Goal: Information Seeking & Learning: Learn about a topic

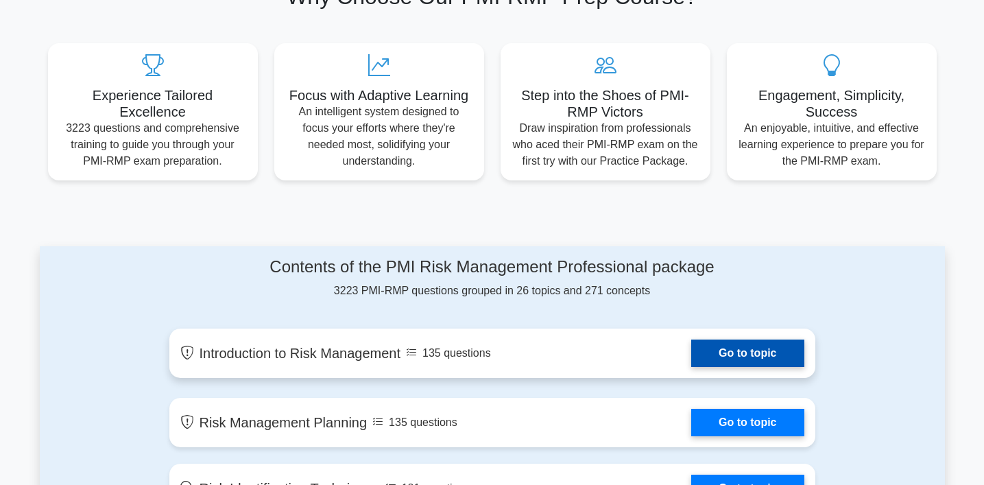
scroll to position [433, 0]
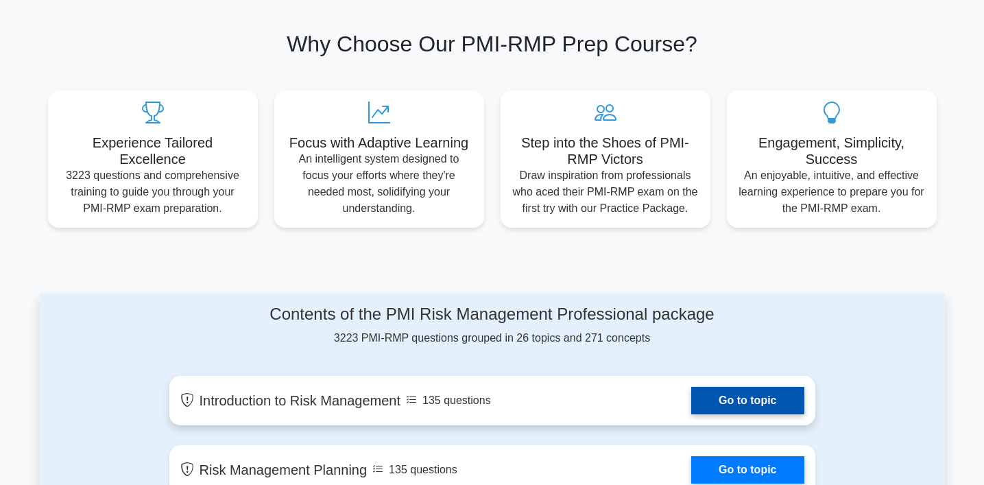
click at [746, 407] on link "Go to topic" at bounding box center [747, 400] width 112 height 27
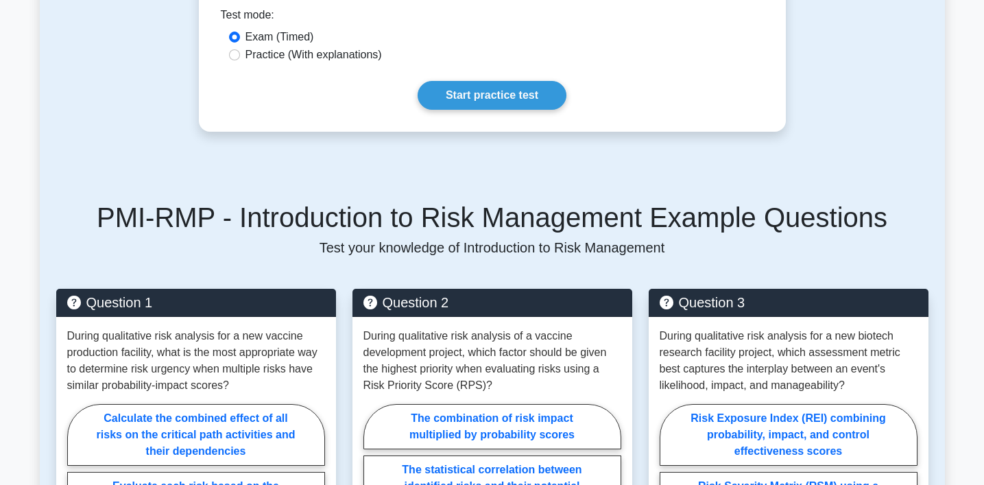
scroll to position [427, 0]
